Goal: Task Accomplishment & Management: Manage account settings

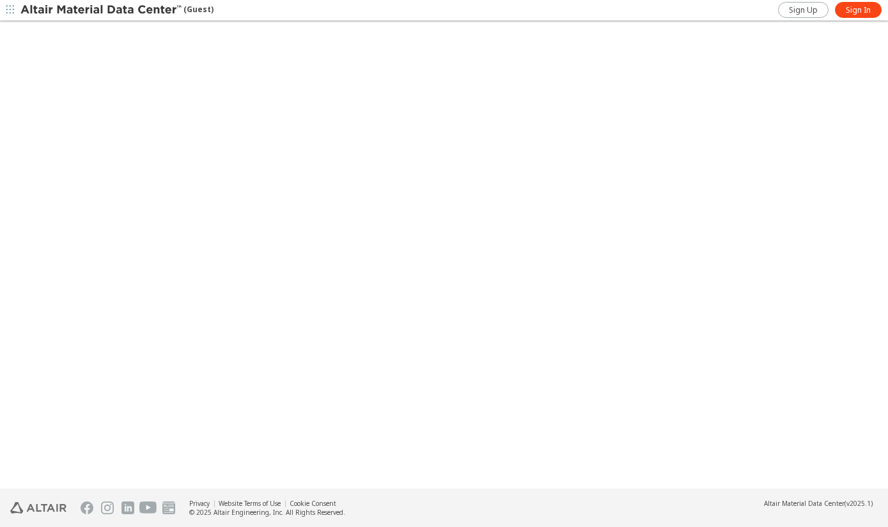
click at [868, 21] on div "Privacy Website Terms of Use Cookie Consent © 2025 Altair Engineering, Inc. All…" at bounding box center [444, 273] width 888 height 507
click at [867, 12] on span "Sign In" at bounding box center [857, 10] width 25 height 10
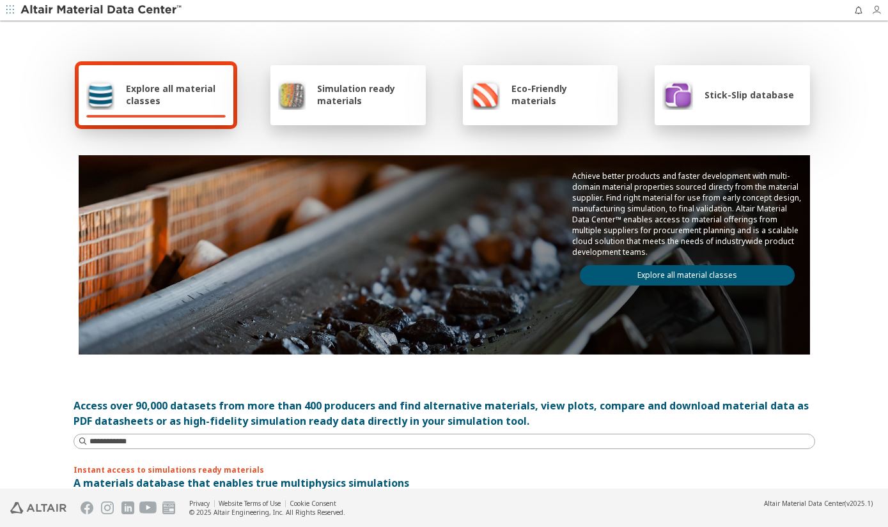
click at [874, 10] on icon "button" at bounding box center [876, 10] width 10 height 10
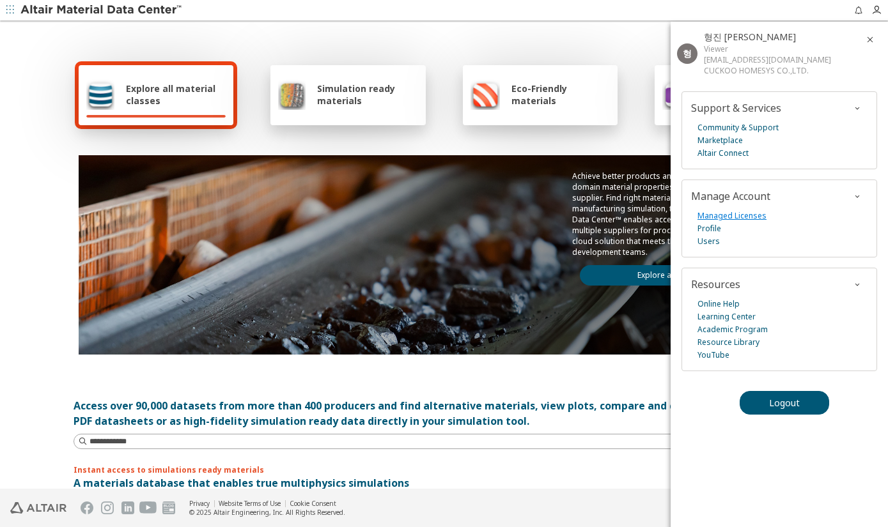
click at [736, 215] on link "Managed Licenses" at bounding box center [731, 216] width 69 height 13
